Goal: Learn about a topic

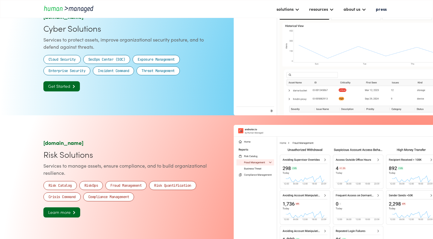
scroll to position [456, 0]
click at [65, 89] on link "Get Started " at bounding box center [61, 86] width 37 height 10
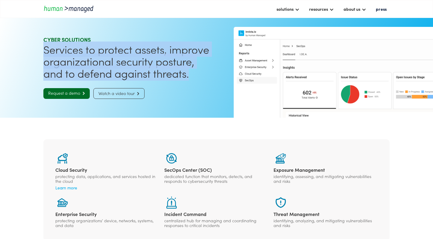
drag, startPoint x: 42, startPoint y: 49, endPoint x: 208, endPoint y: 74, distance: 168.1
click at [208, 74] on h1 "Services to protect assets, improve organizational security posture, and to def…" at bounding box center [128, 61] width 171 height 36
copy h1 "Services to protect assets, improve organizational security posture, and to def…"
click at [298, 8] on div at bounding box center [297, 9] width 5 height 5
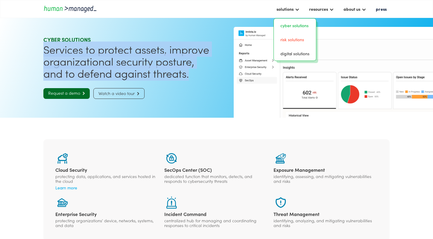
click at [290, 41] on link "risk solutions" at bounding box center [294, 39] width 37 height 9
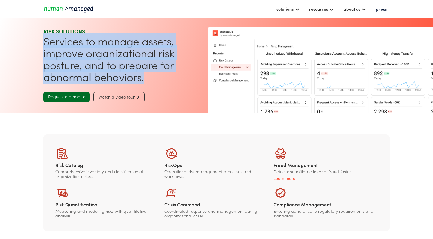
drag, startPoint x: 41, startPoint y: 42, endPoint x: 187, endPoint y: 79, distance: 150.1
click at [187, 79] on section "RISK SOLUTIONS Services to manage assets, improve organizational risk posture, …" at bounding box center [216, 65] width 433 height 96
copy h1 "Services to manage assets, improve organizational risk posture, and to prepare …"
click at [302, 9] on div "solutions" at bounding box center [288, 9] width 29 height 10
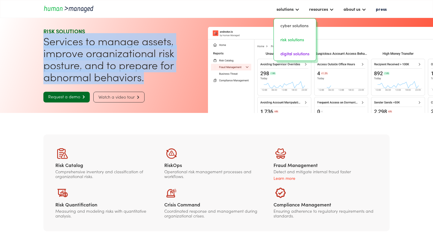
click at [289, 53] on link "digital solutions" at bounding box center [294, 53] width 37 height 9
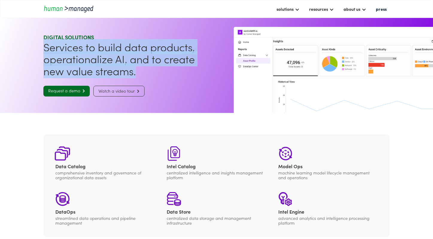
drag, startPoint x: 43, startPoint y: 49, endPoint x: 140, endPoint y: 73, distance: 99.9
click at [140, 73] on h1 "Services to build data products, operationalize AI, and to create new value str…" at bounding box center [128, 59] width 171 height 36
copy h1 "Services to build data products, operationalize AI, and to create new value str…"
